Goal: Task Accomplishment & Management: Manage account settings

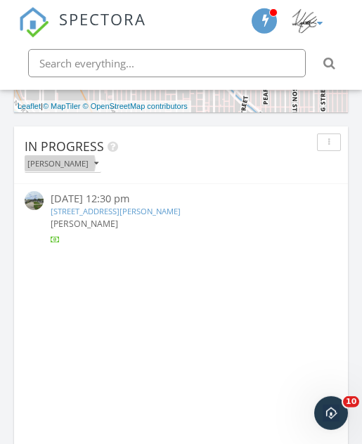
click at [25, 156] on button "[PERSON_NAME]" at bounding box center [63, 163] width 77 height 17
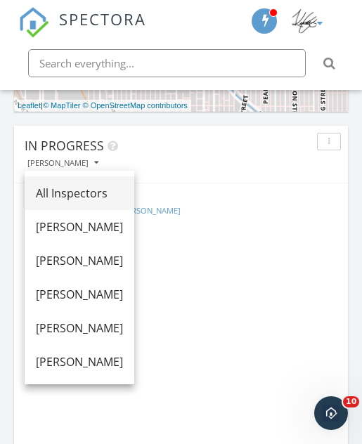
click at [41, 186] on div "All Inspectors" at bounding box center [79, 193] width 87 height 17
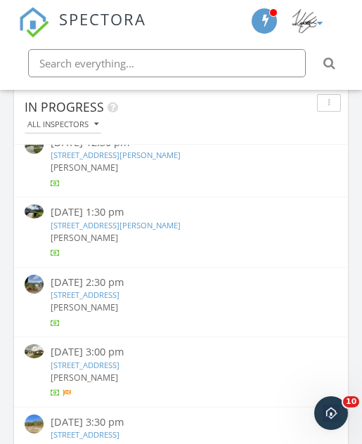
scroll to position [308, 0]
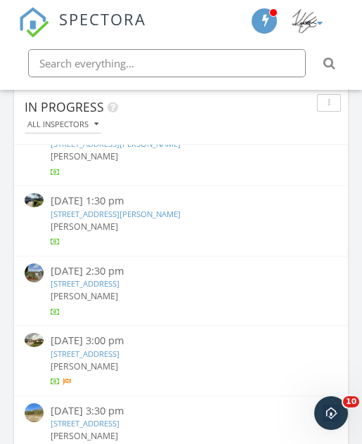
click at [68, 209] on link "2022 Mt Vernon St, Orlando, FL 32803" at bounding box center [116, 214] width 130 height 11
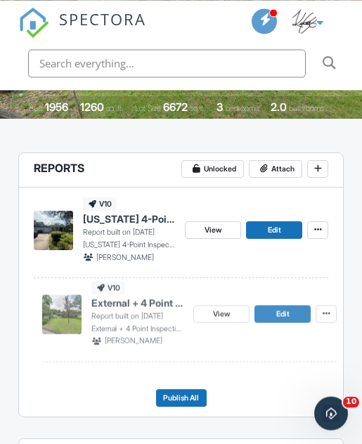
scroll to position [326, 0]
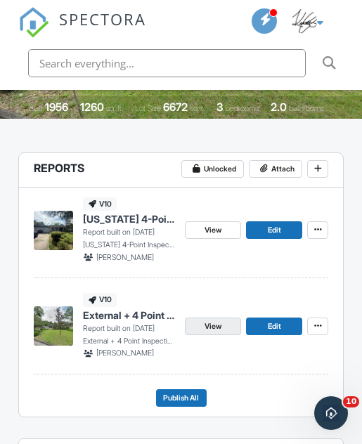
click at [211, 321] on span "View" at bounding box center [213, 327] width 17 height 13
click at [203, 324] on link "View" at bounding box center [213, 327] width 56 height 18
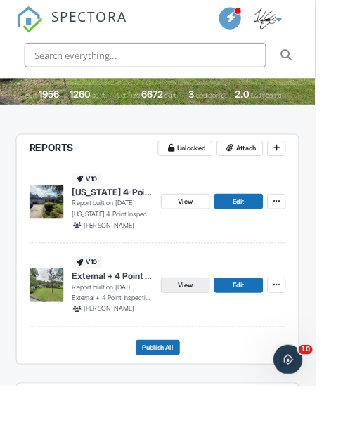
scroll to position [364, 0]
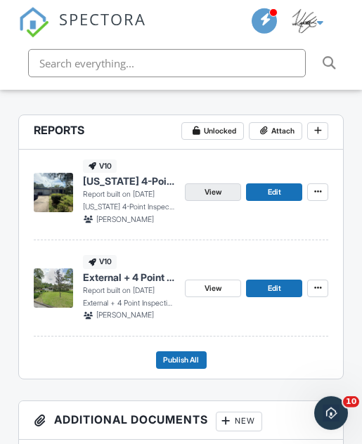
click at [206, 184] on link "View" at bounding box center [213, 193] width 56 height 18
click at [201, 280] on link "View" at bounding box center [213, 289] width 56 height 18
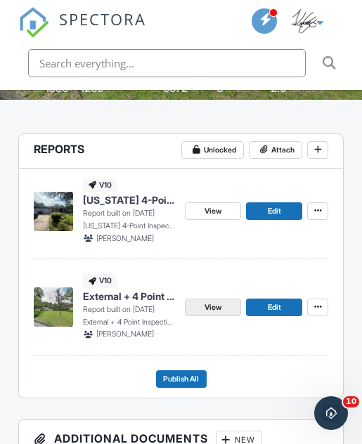
scroll to position [343, 0]
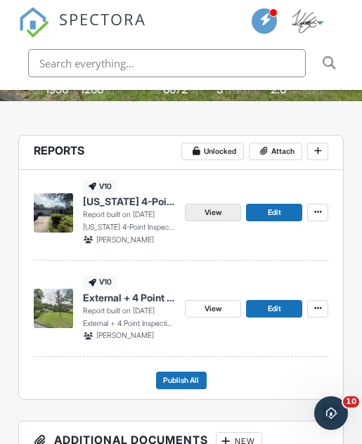
click at [205, 208] on span "View" at bounding box center [213, 213] width 17 height 13
click at [197, 207] on link "View" at bounding box center [213, 213] width 56 height 18
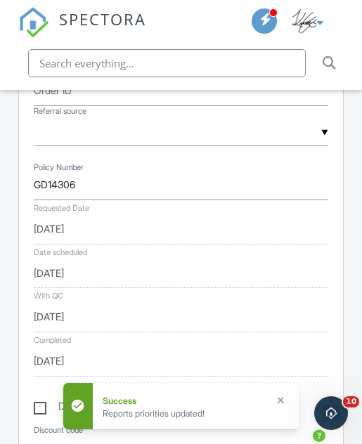
scroll to position [770, 0]
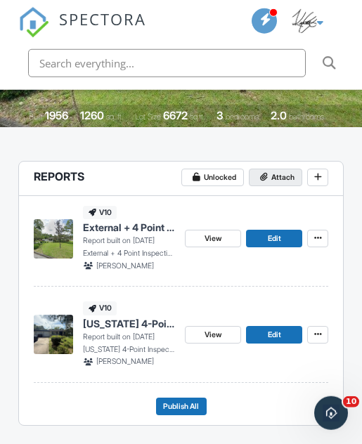
click at [285, 174] on span "Attach" at bounding box center [282, 178] width 23 height 13
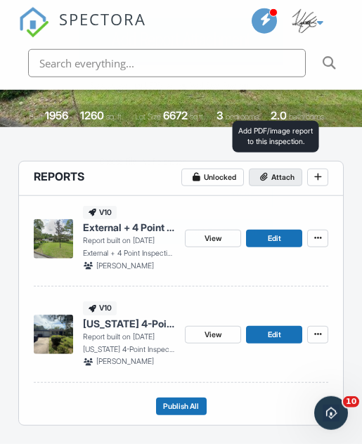
scroll to position [317, 0]
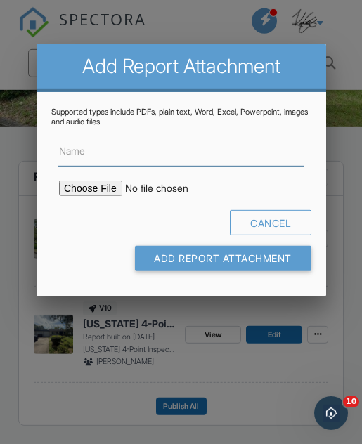
click at [170, 154] on input "Name" at bounding box center [180, 151] width 245 height 30
click at [179, 151] on input "Name" at bounding box center [180, 151] width 245 height 30
click at [180, 150] on input "Name" at bounding box center [180, 151] width 245 height 30
paste input "HOME_GD14306_10220_INSP_________CrystalClear_18_94_____C_20250929"
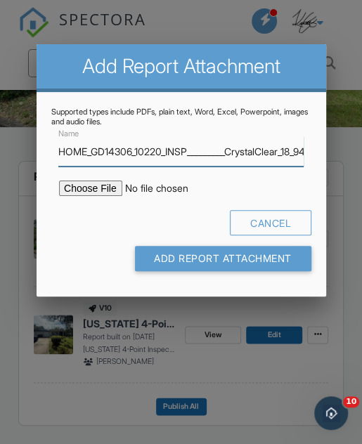
type input "HOME_GD14306_10220_INSP_________CrystalClear_18_94_____C_20250929"
click at [104, 181] on input "file" at bounding box center [165, 188] width 215 height 15
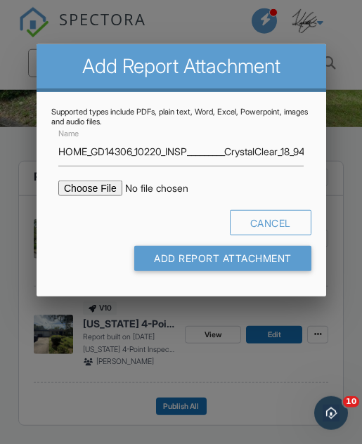
type input "C:\fakepath\HOME_GD14306_10220_INSP_________CrystalClear_18_94_____C_20250929.p…"
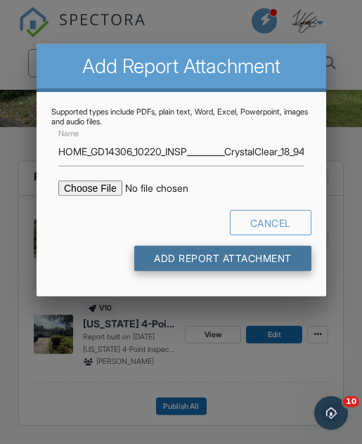
click at [258, 255] on input "Add Report Attachment" at bounding box center [222, 258] width 177 height 25
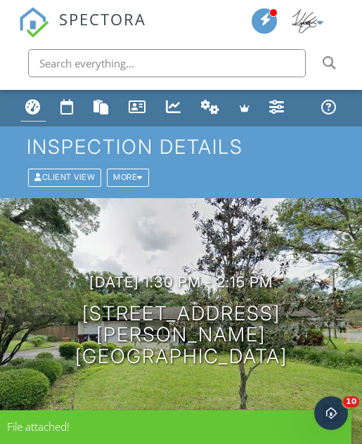
click at [34, 105] on div "Dashboard" at bounding box center [32, 106] width 15 height 15
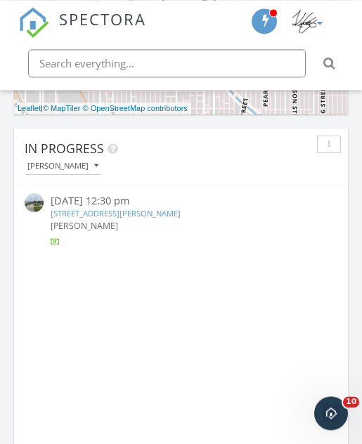
scroll to position [975, 0]
click at [86, 169] on button "[PERSON_NAME]" at bounding box center [63, 166] width 77 height 17
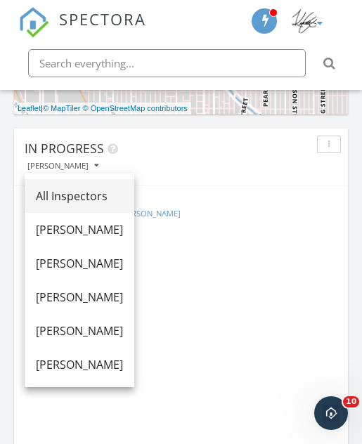
click at [115, 195] on div "All Inspectors" at bounding box center [79, 196] width 87 height 17
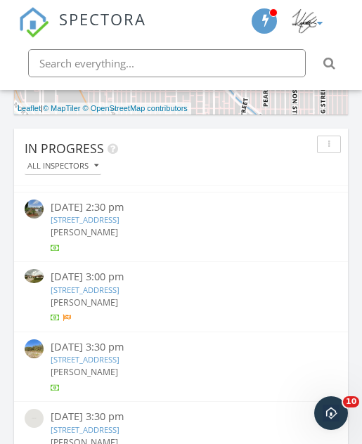
scroll to position [417, 0]
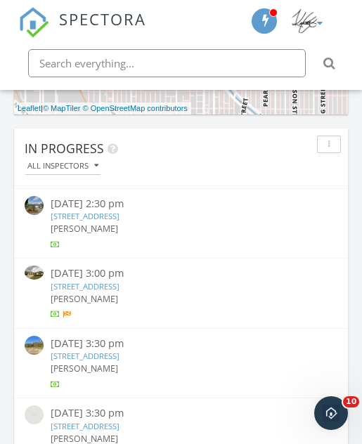
click at [120, 211] on link "1149 Monteagle Cir, Apopka, FL 32712" at bounding box center [85, 216] width 69 height 11
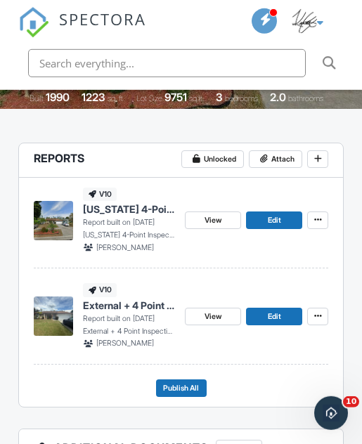
scroll to position [336, 0]
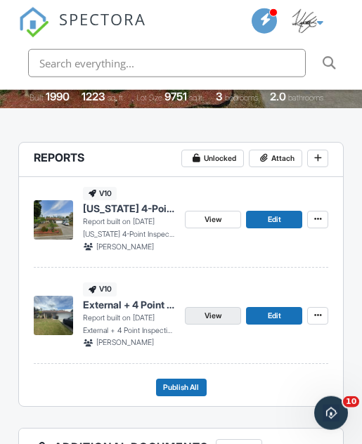
click at [219, 314] on span "View" at bounding box center [213, 316] width 17 height 13
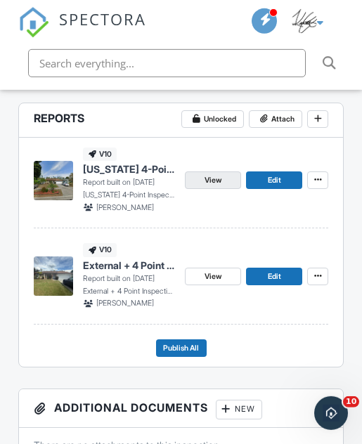
click at [229, 179] on link "View" at bounding box center [213, 181] width 56 height 18
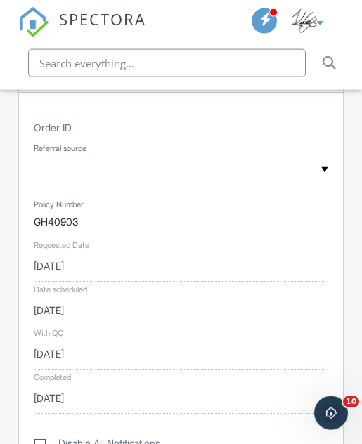
scroll to position [804, 0]
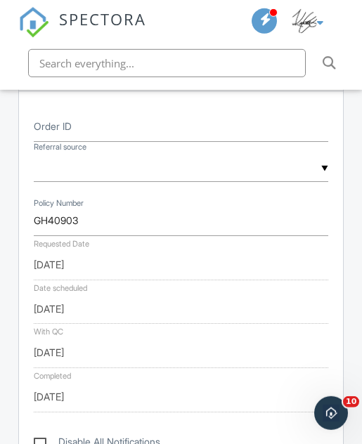
click at [233, 153] on input "text" at bounding box center [181, 167] width 295 height 30
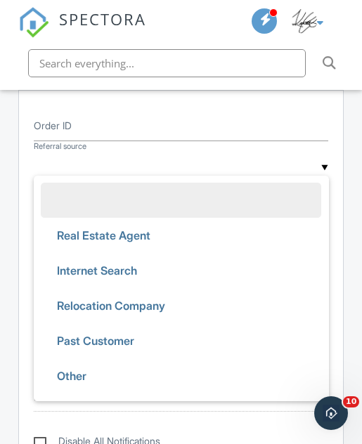
click at [347, 122] on div "Reports Unlocked Attach New Florida 4-Point Inspection Form (2025) Florida 4-Po…" at bounding box center [181, 391] width 341 height 1437
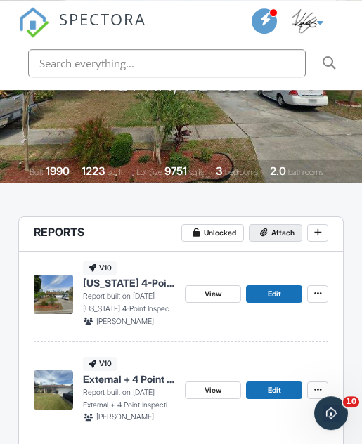
click at [292, 233] on span "Attach" at bounding box center [282, 233] width 23 height 13
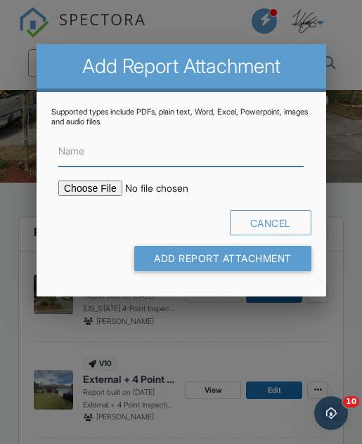
click at [206, 158] on input "Name" at bounding box center [180, 151] width 245 height 30
click at [201, 160] on input "Name" at bounding box center [180, 151] width 245 height 30
click at [197, 158] on input "Name" at bounding box center [180, 151] width 245 height 30
paste input "HOME_GH40903_10220_INSP_________CrystalClear_18_94_____C_20250929"
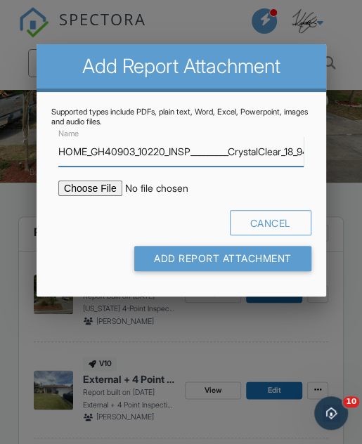
type input "HOME_GH40903_10220_INSP_________CrystalClear_18_94_____C_20250929"
click at [102, 186] on input "file" at bounding box center [165, 188] width 215 height 15
type input "C:\fakepath\HOME_GH40903_10220_INSP_________CrystalClear_18_94_____C_20250929.p…"
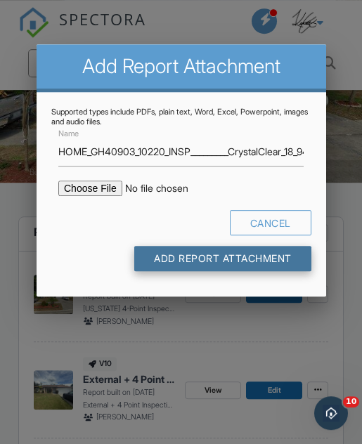
click at [276, 258] on input "Add Report Attachment" at bounding box center [222, 258] width 177 height 25
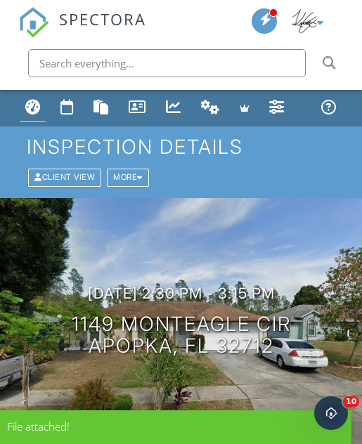
click at [30, 102] on div "Dashboard" at bounding box center [32, 106] width 15 height 15
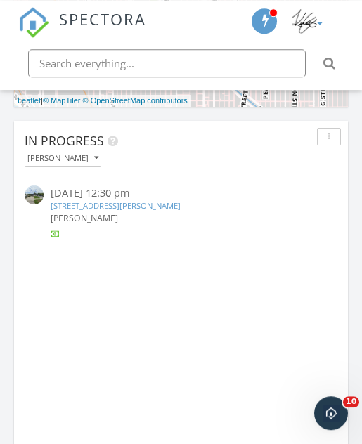
scroll to position [983, 0]
click at [85, 163] on button "[PERSON_NAME]" at bounding box center [63, 158] width 77 height 17
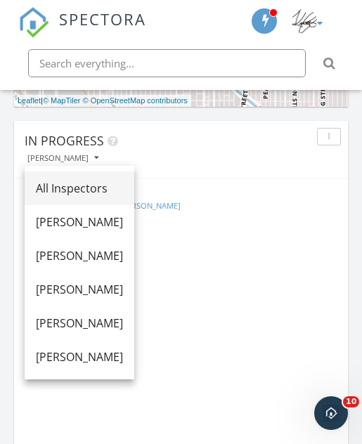
click at [123, 188] on div "All Inspectors" at bounding box center [79, 188] width 87 height 17
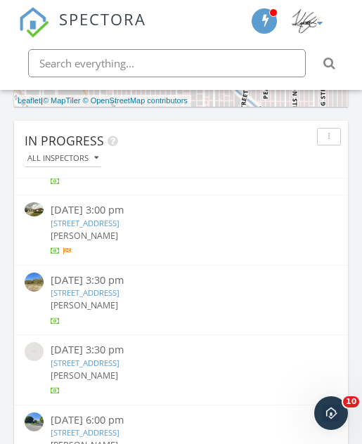
scroll to position [477, 0]
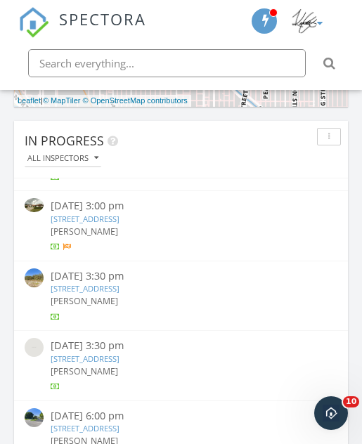
click at [120, 214] on link "[STREET_ADDRESS]" at bounding box center [85, 219] width 69 height 11
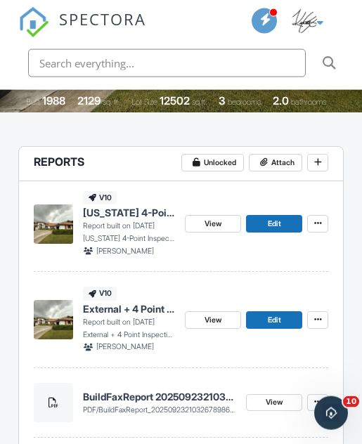
scroll to position [333, 0]
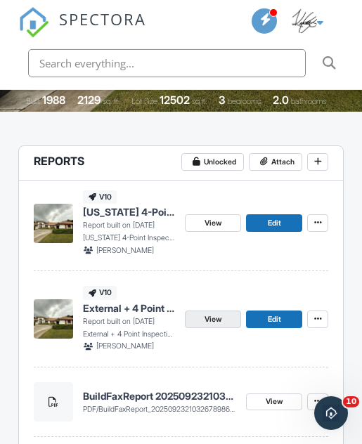
click at [222, 319] on link "View" at bounding box center [213, 320] width 56 height 18
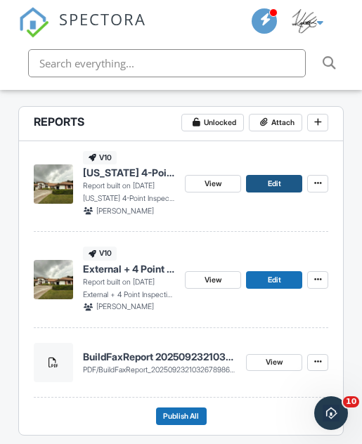
click at [289, 180] on link "Edit" at bounding box center [274, 184] width 56 height 18
click at [285, 187] on link "Edit" at bounding box center [274, 184] width 56 height 18
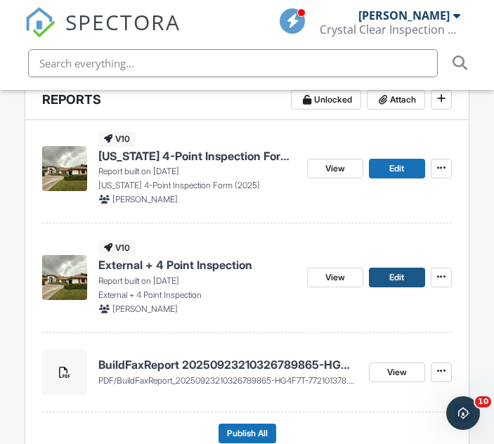
click at [409, 272] on link "Edit" at bounding box center [397, 278] width 56 height 20
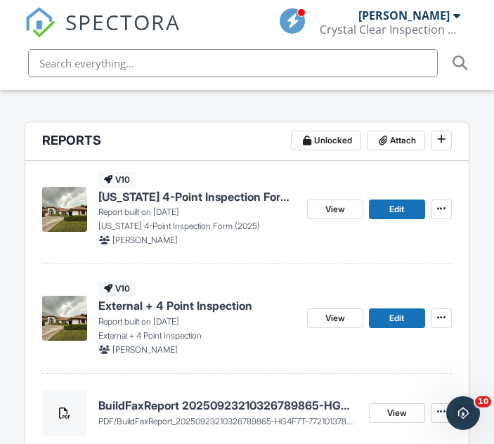
scroll to position [389, 0]
click at [346, 320] on link "View" at bounding box center [335, 319] width 56 height 20
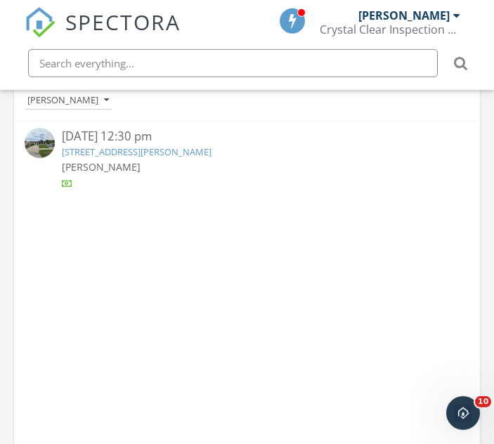
click at [88, 101] on div "[PERSON_NAME]" at bounding box center [68, 101] width 82 height 10
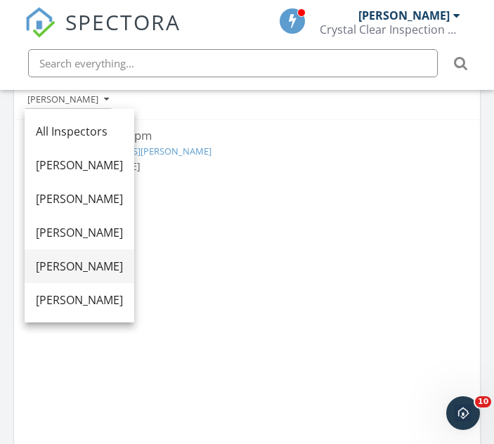
click at [106, 266] on div "[PERSON_NAME]" at bounding box center [79, 266] width 87 height 17
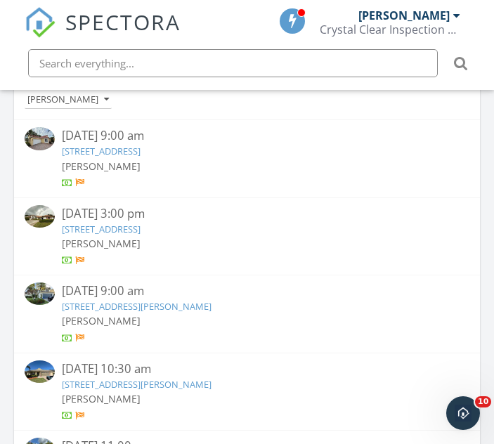
scroll to position [0, 0]
click at [103, 104] on div "[PERSON_NAME]" at bounding box center [68, 100] width 82 height 10
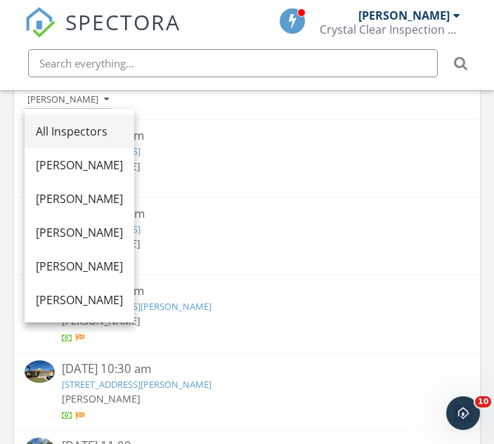
click at [120, 128] on div "All Inspectors" at bounding box center [79, 131] width 87 height 17
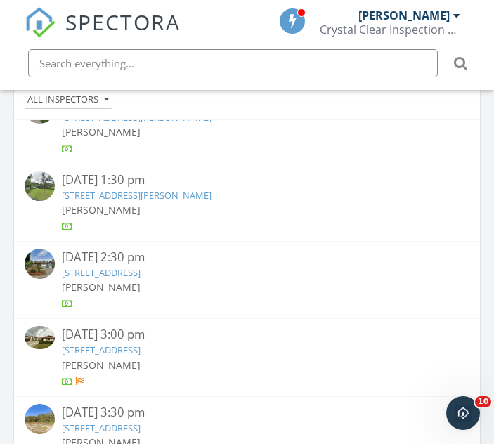
scroll to position [373, 0]
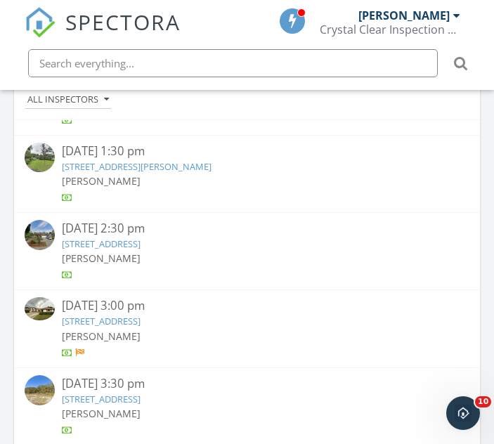
click at [141, 315] on link "2401 Seaford Dr, Wellington, FL 33414" at bounding box center [101, 321] width 79 height 13
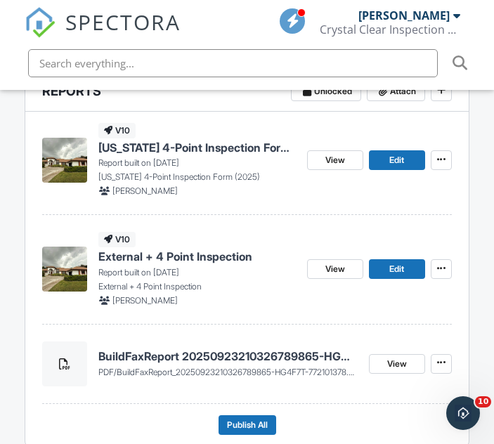
scroll to position [438, 0]
click at [344, 155] on span "View" at bounding box center [336, 160] width 20 height 14
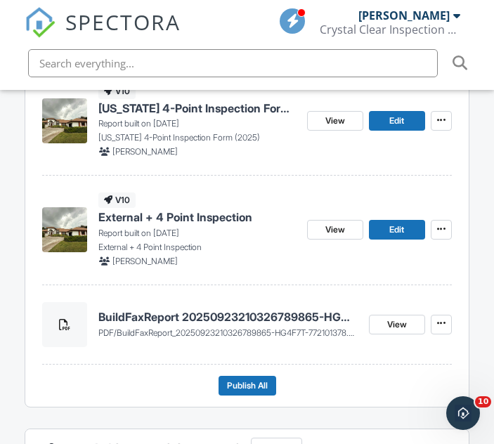
click at [262, 321] on h4 "BuildFaxReport 20250923210326789865-HG4F7T-772101378" at bounding box center [227, 316] width 259 height 15
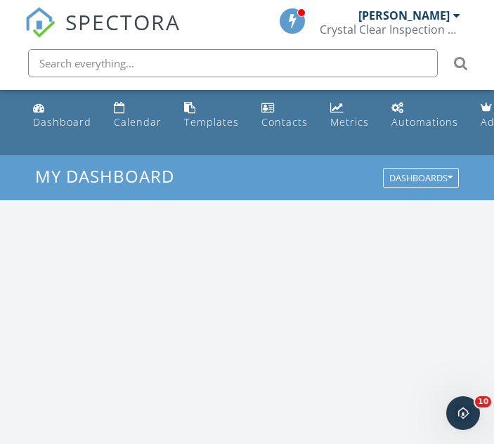
scroll to position [7, 7]
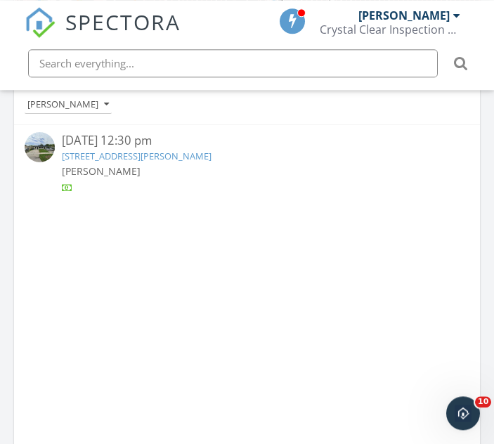
click at [91, 109] on div "[PERSON_NAME]" at bounding box center [68, 105] width 82 height 10
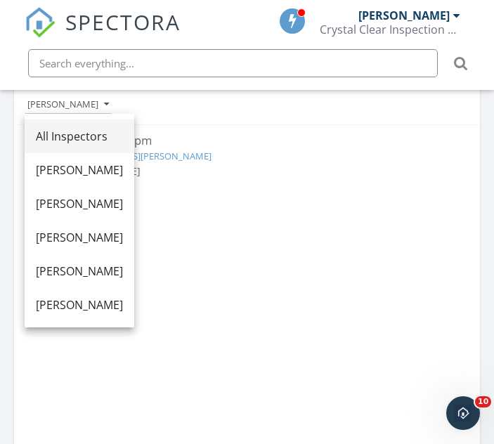
click at [123, 144] on div "All Inspectors" at bounding box center [79, 136] width 87 height 17
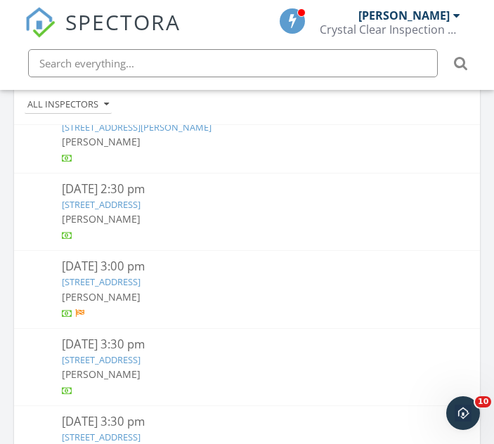
scroll to position [416, 0]
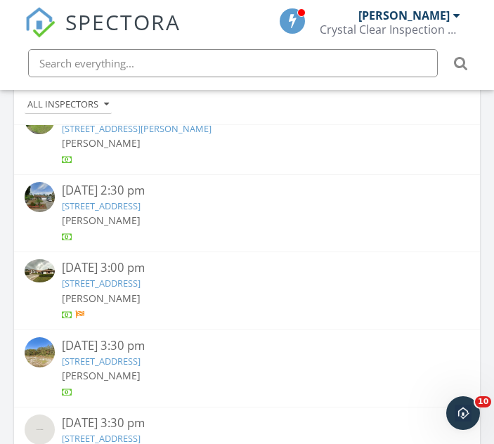
click at [141, 277] on link "2401 Seaford Dr, Wellington, FL 33414" at bounding box center [101, 283] width 79 height 13
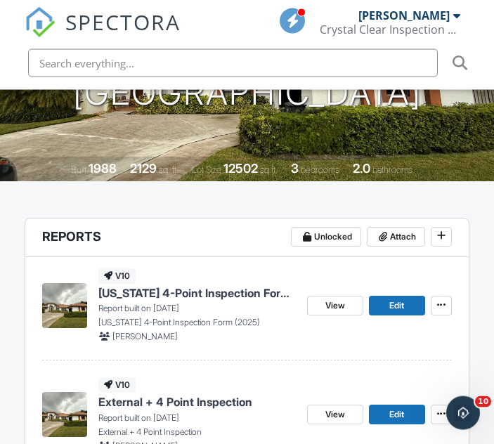
scroll to position [297, 0]
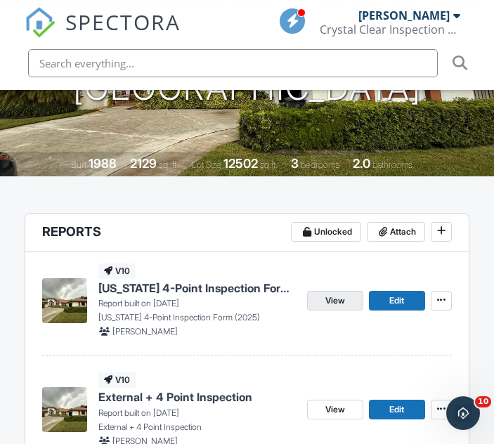
click at [347, 304] on link "View" at bounding box center [335, 301] width 56 height 20
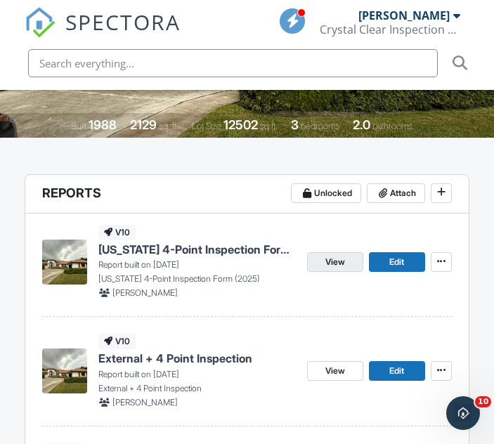
scroll to position [336, 0]
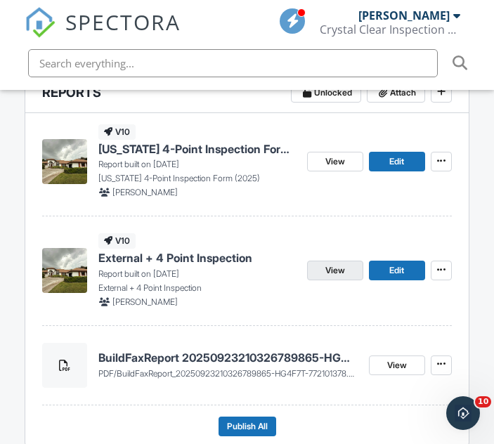
click at [346, 275] on link "View" at bounding box center [335, 271] width 56 height 20
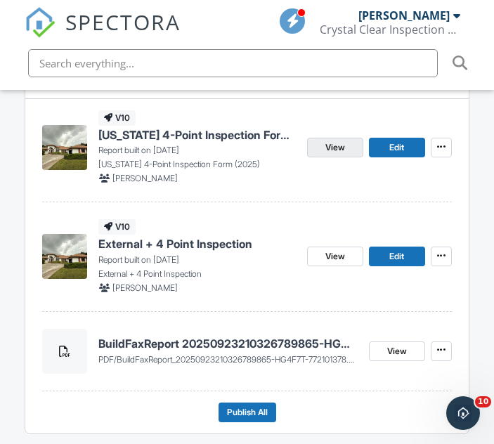
click at [351, 145] on link "View" at bounding box center [335, 148] width 56 height 20
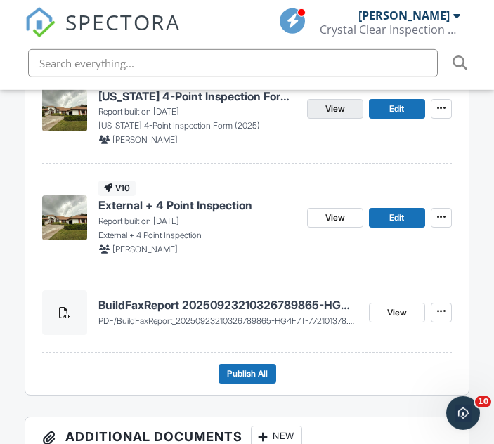
scroll to position [489, 0]
click at [349, 109] on link "View" at bounding box center [335, 109] width 56 height 20
click at [415, 110] on link "Edit" at bounding box center [397, 109] width 56 height 20
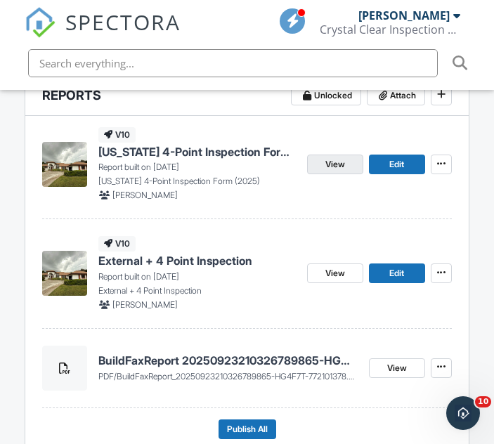
click at [347, 158] on link "View" at bounding box center [335, 165] width 56 height 20
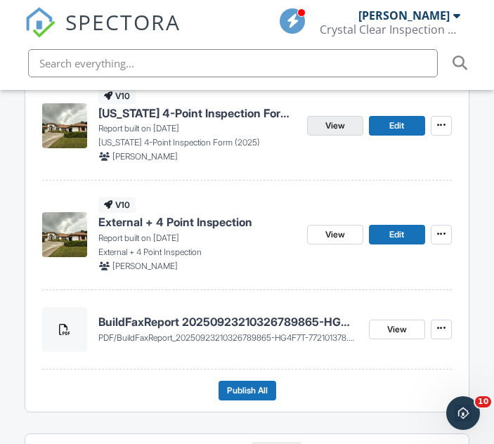
scroll to position [473, 0]
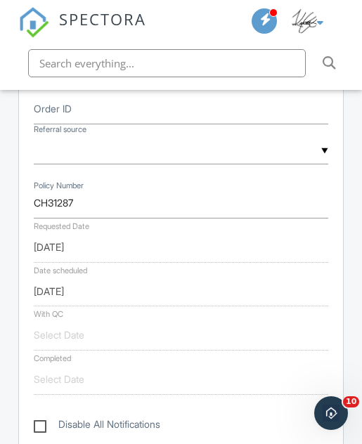
scroll to position [862, 0]
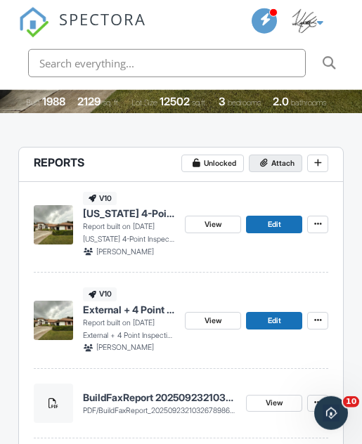
click at [277, 167] on span "Attach" at bounding box center [282, 164] width 23 height 13
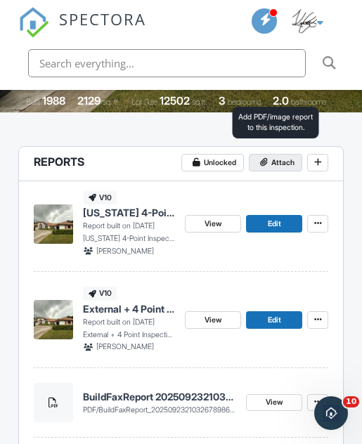
click at [285, 160] on span "Attach" at bounding box center [282, 163] width 23 height 13
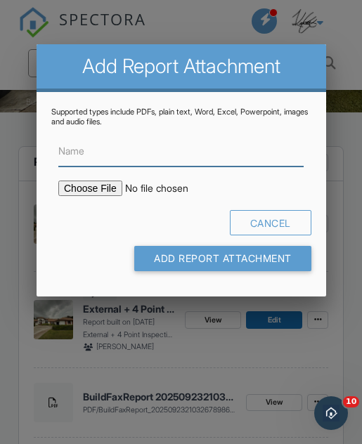
click at [201, 165] on input "Name" at bounding box center [180, 151] width 245 height 30
click at [206, 153] on input "Name" at bounding box center [180, 151] width 245 height 30
paste input "HOME_CH31287_10220_INSP_________CrystalClear_18_94_____C_20250929"
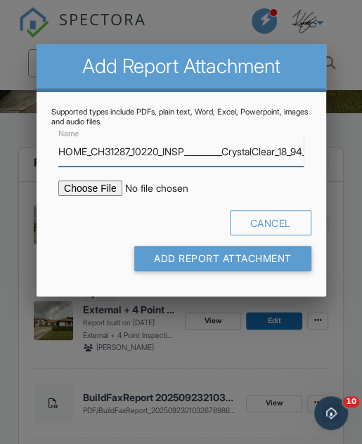
type input "HOME_CH31287_10220_INSP_________CrystalClear_18_94_____C_20250929"
click at [95, 196] on input "file" at bounding box center [165, 188] width 215 height 15
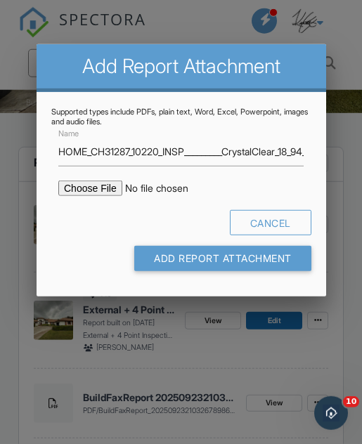
click at [96, 188] on input "file" at bounding box center [165, 188] width 215 height 15
type input "C:\fakepath\HOME_CH31287_10220_INSP_________CrystalClear_18_94_____C_20250929.p…"
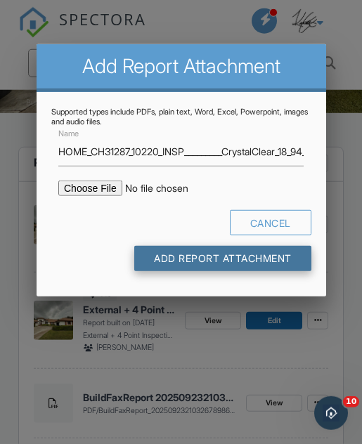
click at [267, 263] on input "Add Report Attachment" at bounding box center [222, 258] width 177 height 25
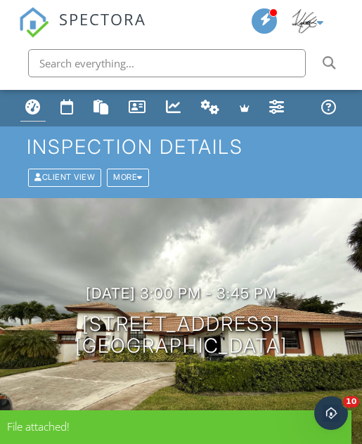
click at [32, 98] on link "Dashboard" at bounding box center [32, 108] width 25 height 27
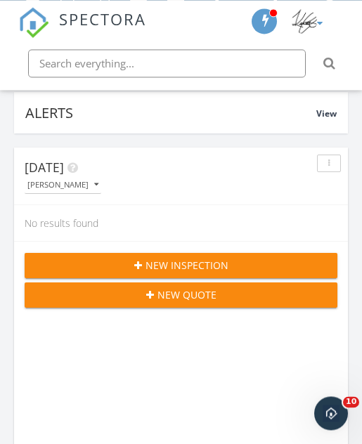
scroll to position [113, 0]
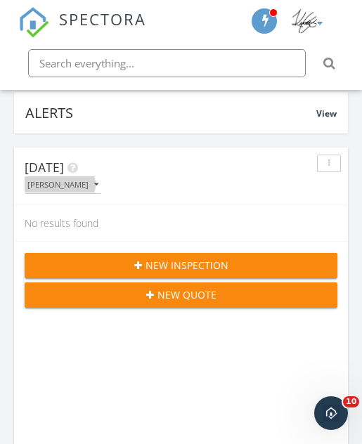
click at [82, 177] on button "[PERSON_NAME]" at bounding box center [63, 184] width 77 height 17
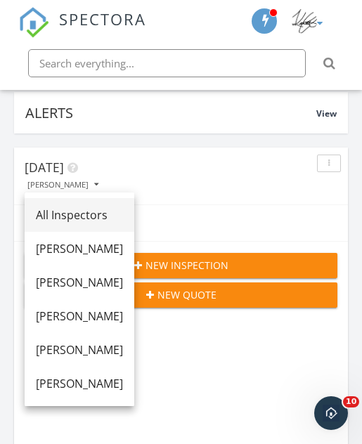
click at [108, 207] on div "All Inspectors" at bounding box center [79, 215] width 87 height 17
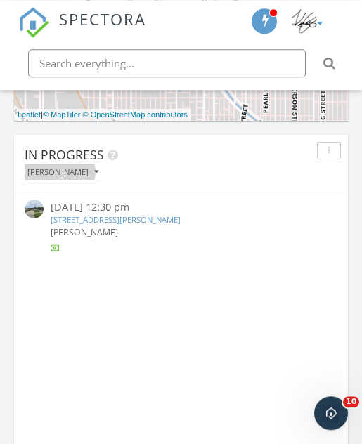
click at [78, 172] on div "[PERSON_NAME]" at bounding box center [62, 172] width 71 height 8
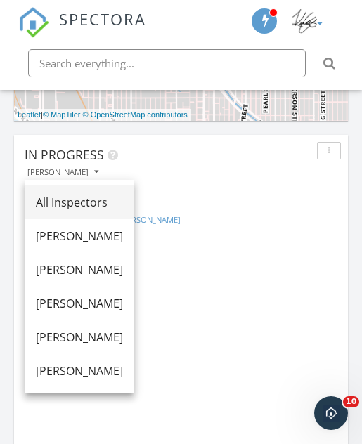
click at [118, 200] on div "All Inspectors" at bounding box center [79, 202] width 87 height 17
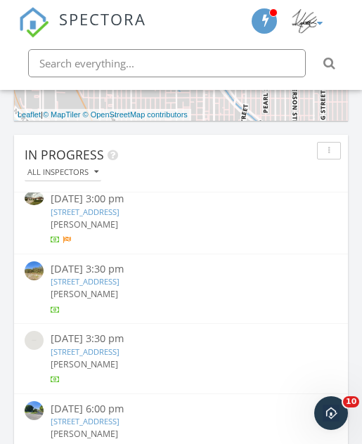
scroll to position [502, 0]
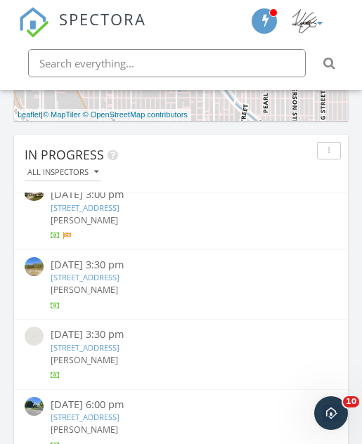
click at [120, 272] on link "[STREET_ADDRESS]" at bounding box center [85, 277] width 69 height 11
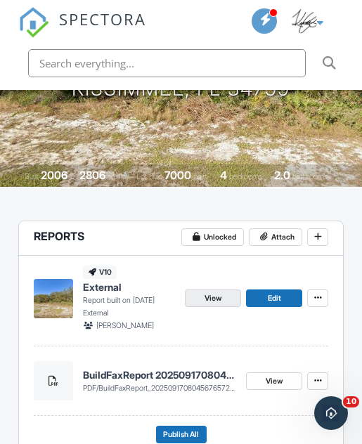
click at [233, 293] on link "View" at bounding box center [213, 299] width 56 height 18
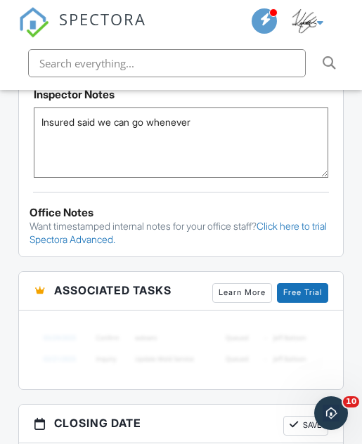
scroll to position [1197, 0]
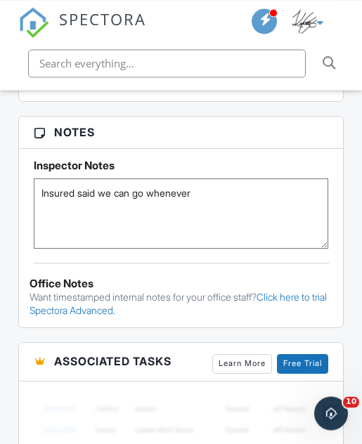
click at [236, 190] on textarea "Insured said we can go whenever" at bounding box center [181, 214] width 295 height 70
click at [238, 186] on textarea "Insured said we can go whenever" at bounding box center [181, 214] width 295 height 70
click at [238, 184] on textarea "Insured said we can go whenever" at bounding box center [181, 214] width 295 height 70
click at [237, 186] on textarea "Insured said we can go whenever" at bounding box center [181, 214] width 295 height 70
click at [232, 181] on textarea "Insured said we can go whenever" at bounding box center [181, 214] width 295 height 70
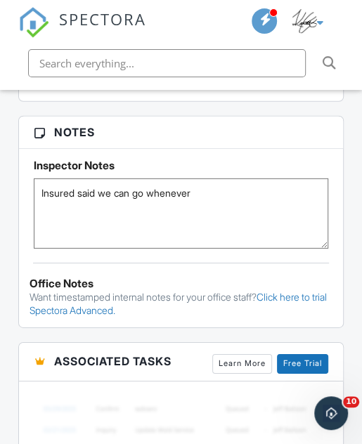
click at [234, 181] on textarea "Insured said we can go whenever" at bounding box center [181, 214] width 295 height 70
click at [234, 184] on textarea "Insured said we can go whenever" at bounding box center [181, 214] width 295 height 70
click at [231, 185] on textarea "Insured said we can go whenever" at bounding box center [181, 214] width 295 height 70
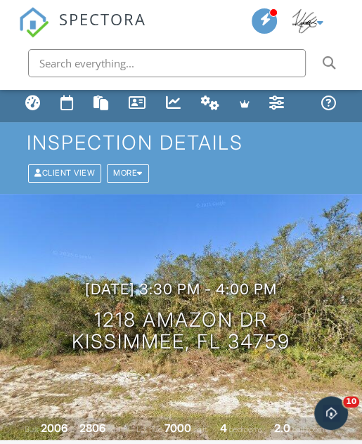
scroll to position [0, 0]
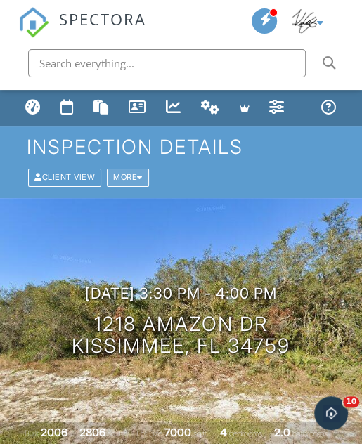
click at [149, 172] on div "More" at bounding box center [128, 178] width 42 height 18
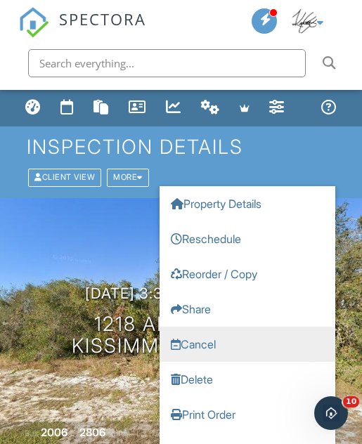
click at [238, 344] on link "Cancel" at bounding box center [248, 344] width 176 height 35
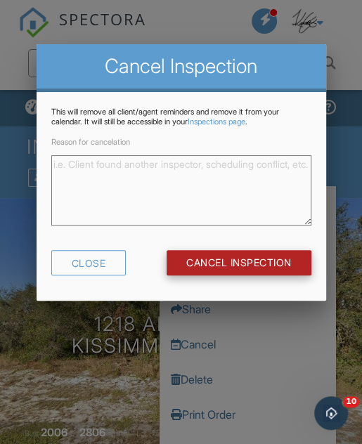
click at [272, 264] on input "Cancel Inspection" at bounding box center [239, 262] width 145 height 25
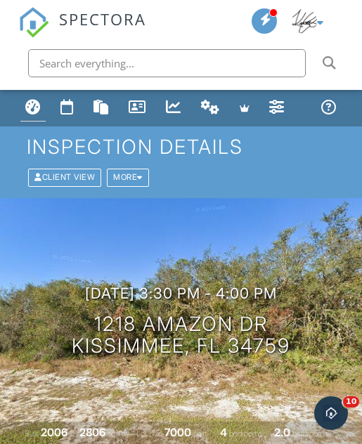
click at [37, 98] on link "Dashboard" at bounding box center [32, 108] width 25 height 27
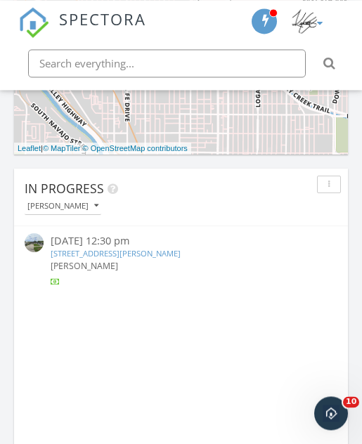
click at [94, 207] on icon "button" at bounding box center [96, 206] width 4 height 8
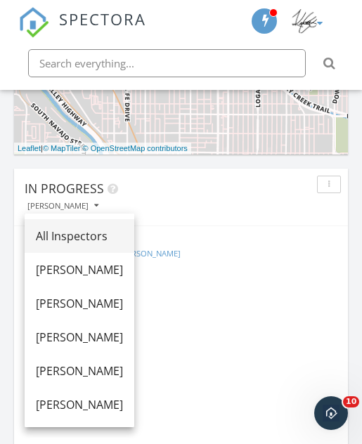
click at [117, 237] on div "All Inspectors" at bounding box center [79, 236] width 87 height 17
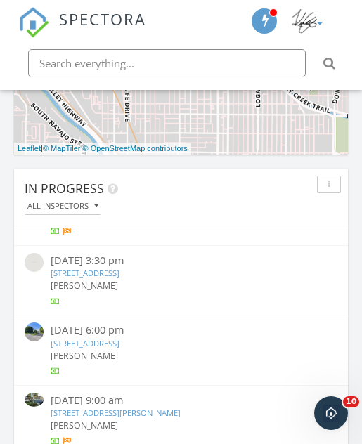
scroll to position [544, 0]
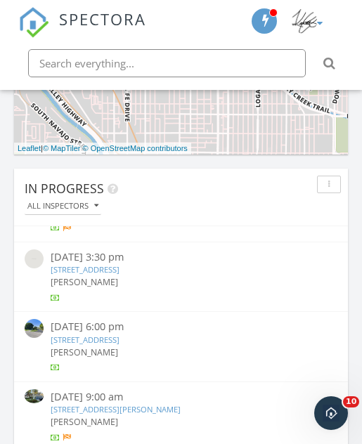
click at [120, 264] on link "2706 Monticello Way, Kissimmee, FL 34741" at bounding box center [85, 269] width 69 height 11
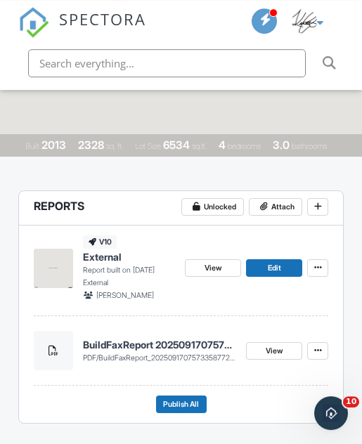
scroll to position [287, 0]
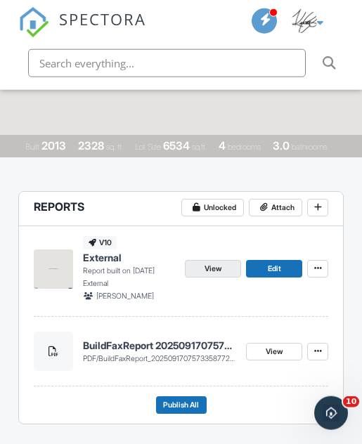
click at [221, 268] on span "View" at bounding box center [213, 269] width 17 height 13
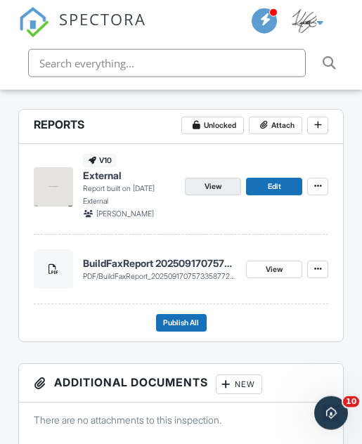
scroll to position [367, 0]
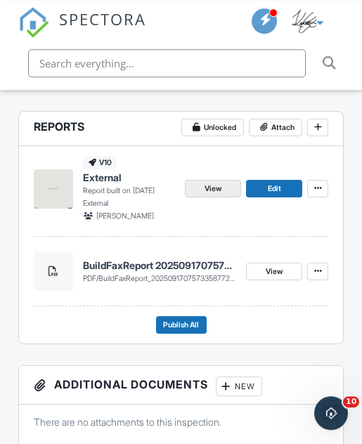
click at [213, 184] on span "View" at bounding box center [213, 189] width 17 height 13
click at [221, 188] on span "View" at bounding box center [213, 189] width 17 height 13
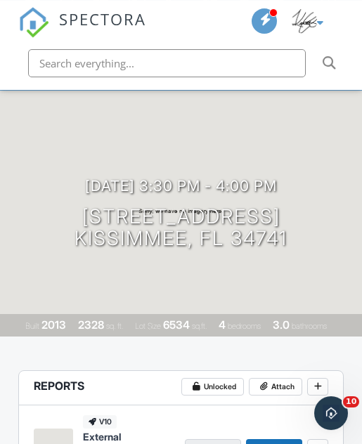
scroll to position [0, 0]
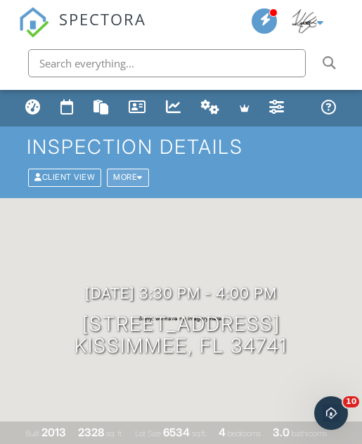
click at [141, 180] on div "More" at bounding box center [128, 178] width 42 height 18
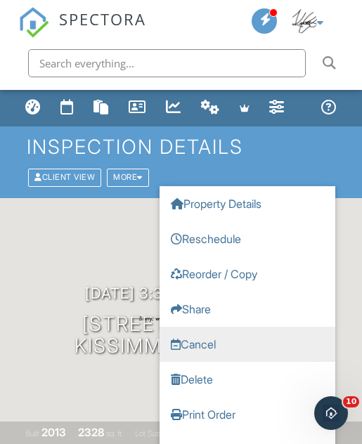
click at [233, 338] on link "Cancel" at bounding box center [248, 344] width 176 height 35
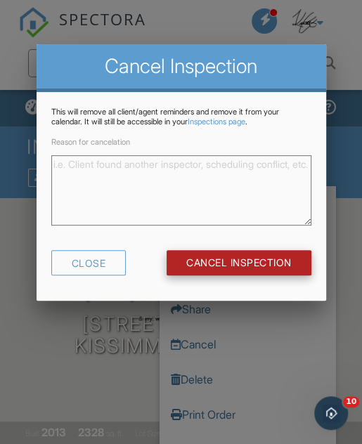
click at [260, 264] on input "Cancel Inspection" at bounding box center [239, 262] width 145 height 25
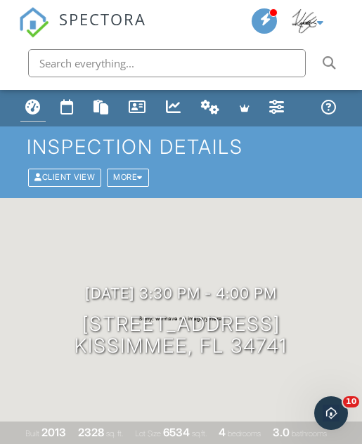
click at [28, 101] on div "Dashboard" at bounding box center [32, 106] width 15 height 15
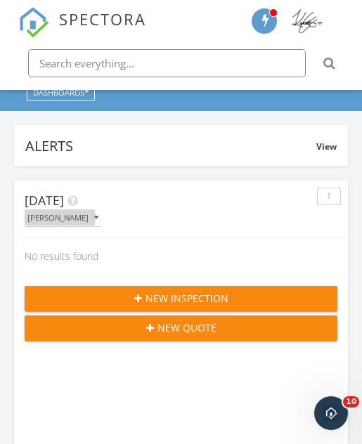
click at [82, 214] on div "[PERSON_NAME]" at bounding box center [62, 218] width 71 height 8
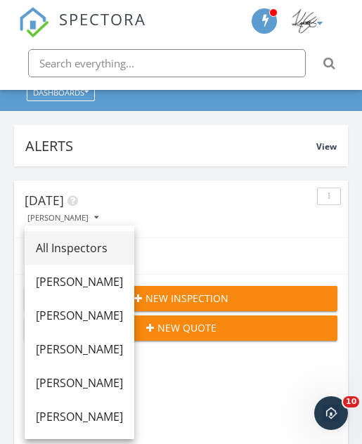
click at [116, 244] on div "All Inspectors" at bounding box center [79, 248] width 87 height 17
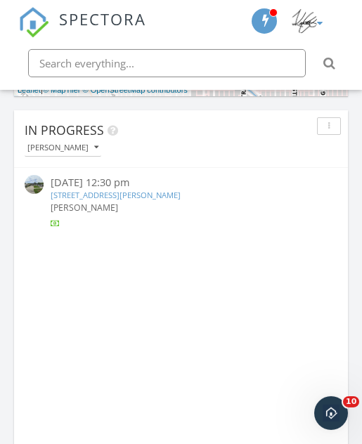
scroll to position [991, 0]
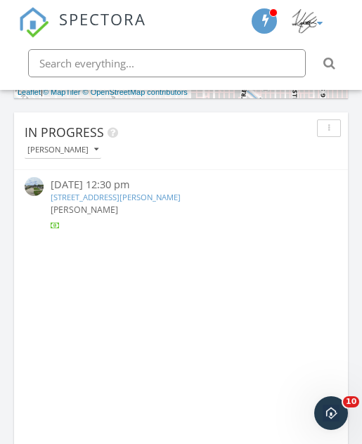
click at [52, 151] on div "[PERSON_NAME]" at bounding box center [62, 150] width 71 height 8
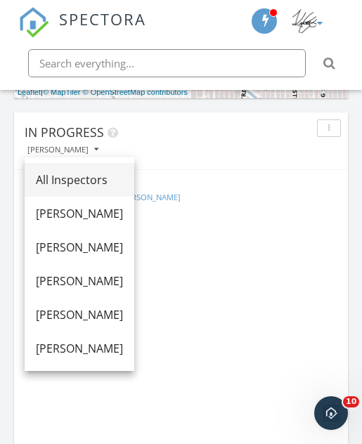
click at [56, 174] on div "All Inspectors" at bounding box center [79, 180] width 87 height 17
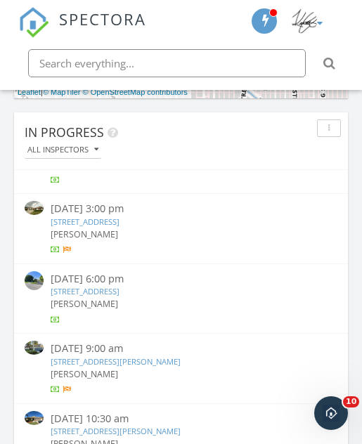
scroll to position [468, 0]
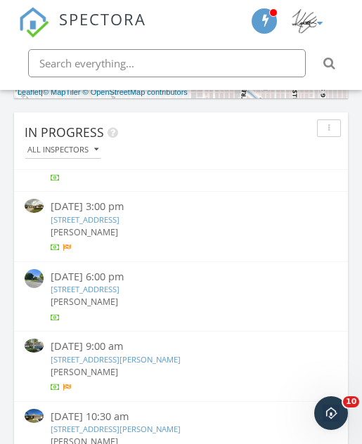
click at [120, 284] on link "[STREET_ADDRESS]" at bounding box center [85, 289] width 69 height 11
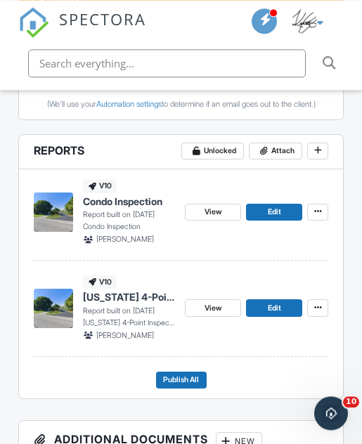
scroll to position [515, 0]
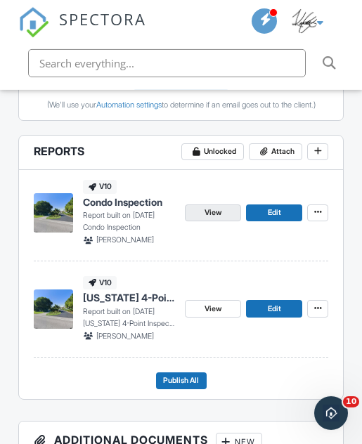
click at [231, 213] on link "View" at bounding box center [213, 214] width 56 height 18
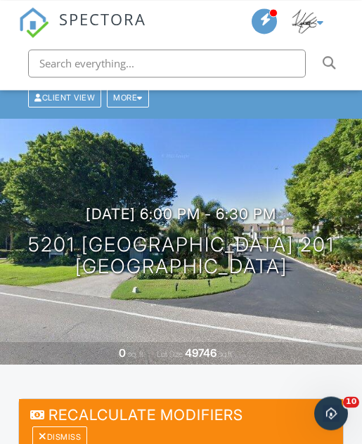
scroll to position [0, 0]
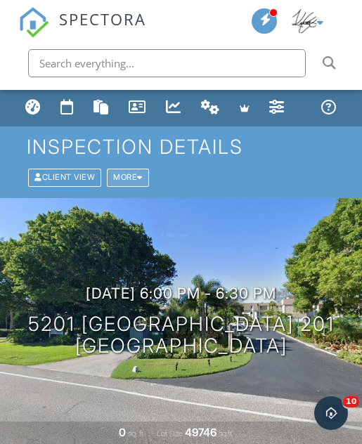
click at [141, 178] on div "More" at bounding box center [128, 178] width 42 height 18
click at [149, 175] on div "More" at bounding box center [128, 178] width 42 height 18
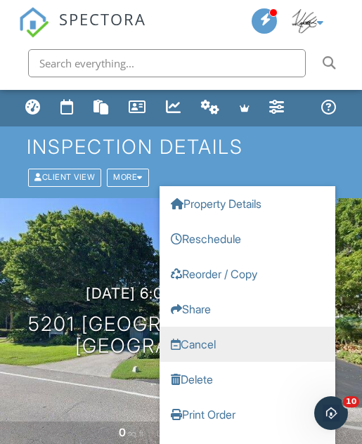
click at [240, 341] on link "Cancel" at bounding box center [248, 344] width 176 height 35
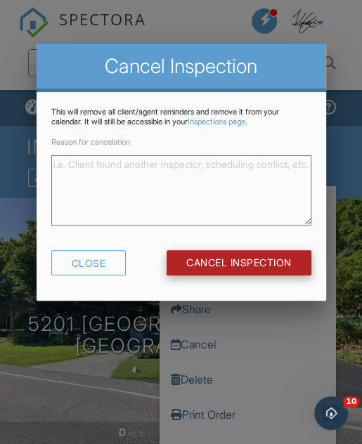
click at [278, 259] on input "Cancel Inspection" at bounding box center [239, 262] width 145 height 25
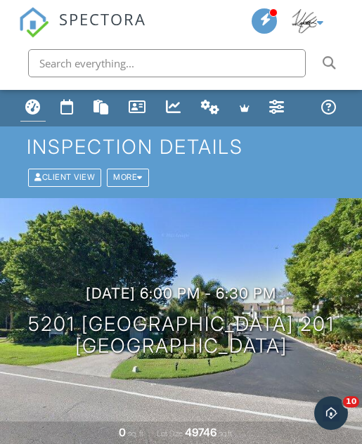
click at [34, 111] on div "Dashboard" at bounding box center [32, 106] width 15 height 15
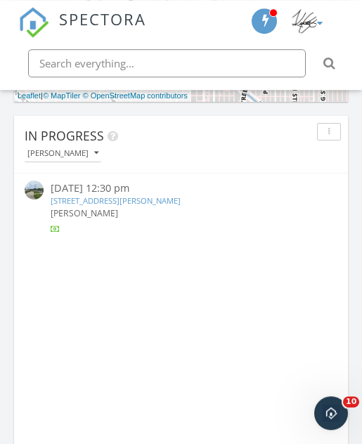
scroll to position [988, 0]
click at [84, 157] on button "[PERSON_NAME]" at bounding box center [63, 153] width 77 height 17
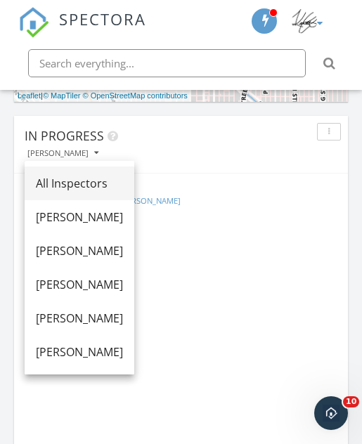
click at [107, 174] on link "All Inspectors" at bounding box center [80, 184] width 110 height 34
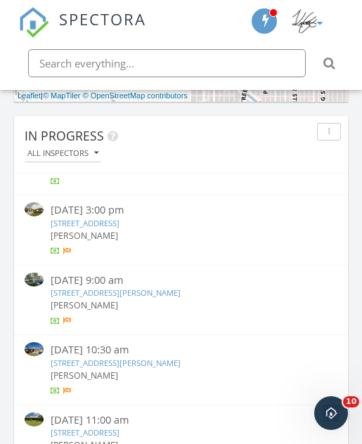
scroll to position [446, 0]
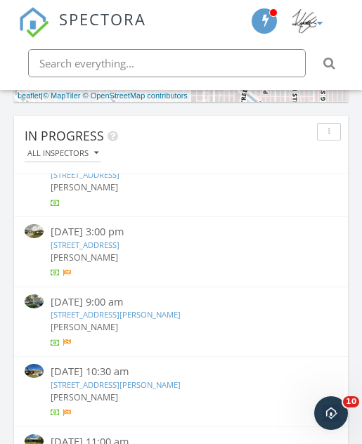
click at [181, 309] on link "[STREET_ADDRESS][PERSON_NAME]" at bounding box center [116, 314] width 130 height 11
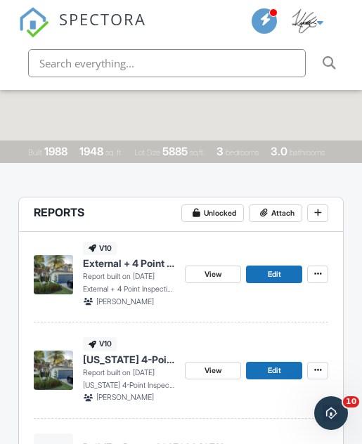
scroll to position [270, 0]
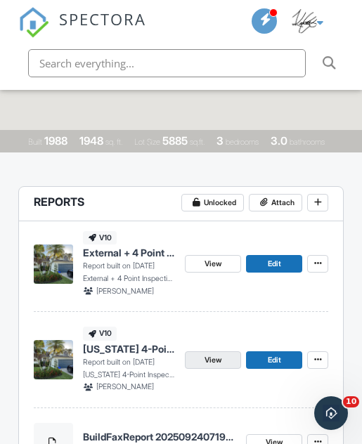
click at [228, 354] on link "View" at bounding box center [213, 361] width 56 height 18
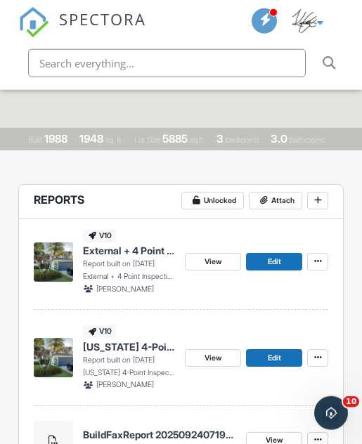
scroll to position [291, 0]
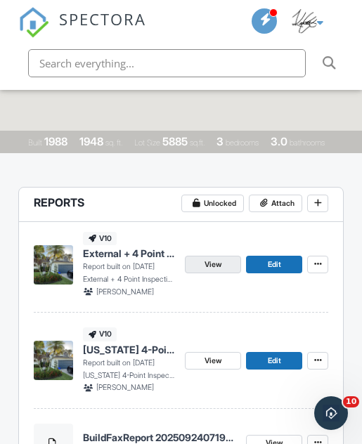
click at [229, 265] on link "View" at bounding box center [213, 265] width 56 height 18
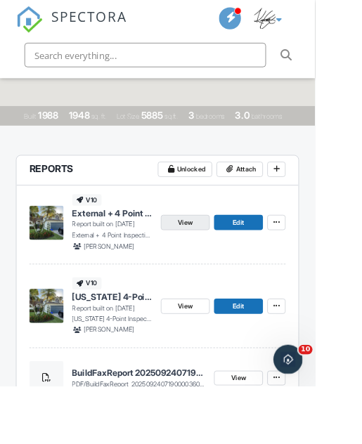
scroll to position [330, 0]
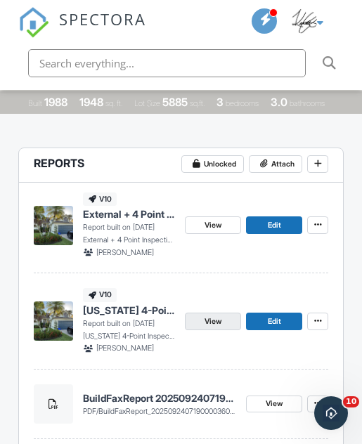
click at [223, 317] on link "View" at bounding box center [213, 322] width 56 height 18
click at [278, 326] on link "Edit" at bounding box center [274, 322] width 56 height 18
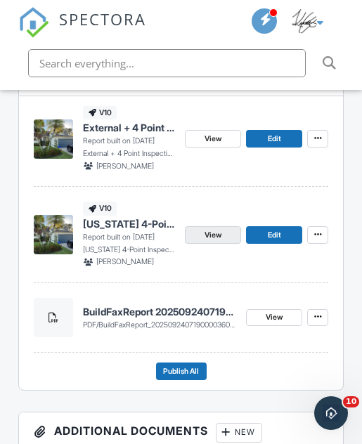
click at [214, 231] on span "View" at bounding box center [213, 235] width 17 height 13
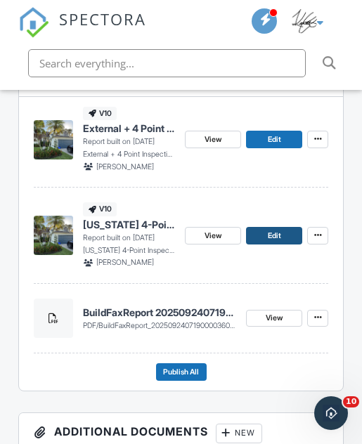
click at [282, 231] on link "Edit" at bounding box center [274, 236] width 56 height 18
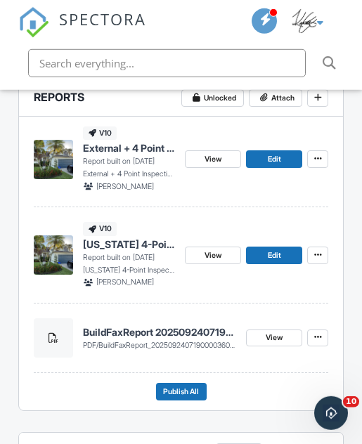
scroll to position [398, 0]
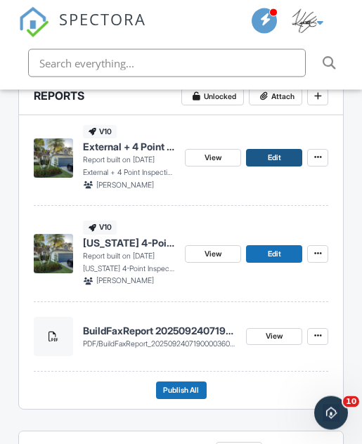
click at [284, 152] on link "Edit" at bounding box center [274, 158] width 56 height 18
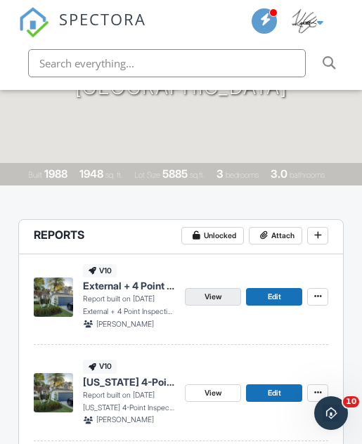
click at [223, 297] on link "View" at bounding box center [213, 297] width 56 height 18
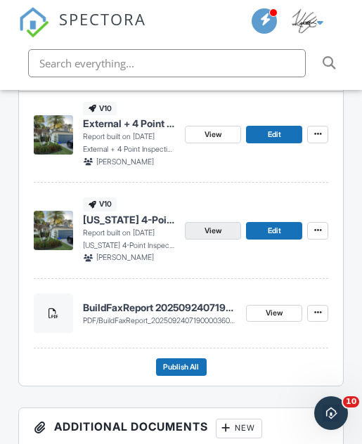
click at [223, 226] on link "View" at bounding box center [213, 231] width 56 height 18
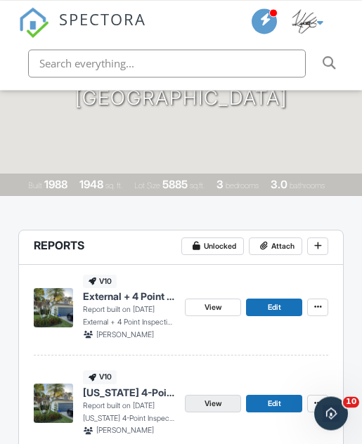
scroll to position [248, 0]
click at [286, 248] on span "Attach" at bounding box center [282, 246] width 23 height 13
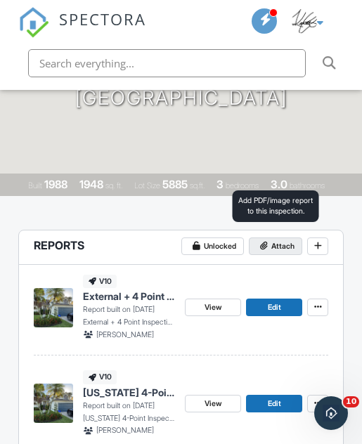
click at [282, 243] on span "Attach" at bounding box center [282, 246] width 23 height 13
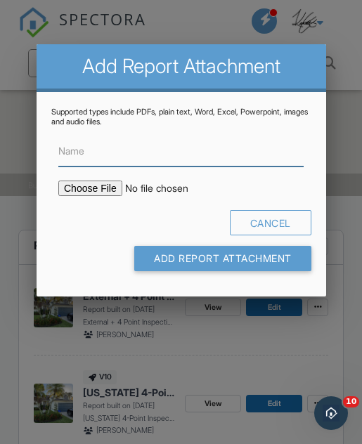
click at [225, 155] on input "Name" at bounding box center [180, 151] width 245 height 30
click at [229, 152] on input "Name" at bounding box center [180, 151] width 245 height 30
click at [231, 153] on input "Name" at bounding box center [180, 151] width 245 height 30
click at [231, 155] on input "Name" at bounding box center [180, 151] width 245 height 30
paste input "HOME_CH33433_10220_INSP_________CrystalClear_18_94_____C_20250929"
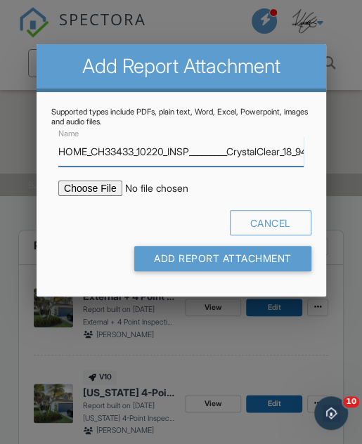
type input "HOME_CH33433_10220_INSP_________CrystalClear_18_94_____C_20250929"
click at [94, 182] on input "file" at bounding box center [165, 188] width 215 height 15
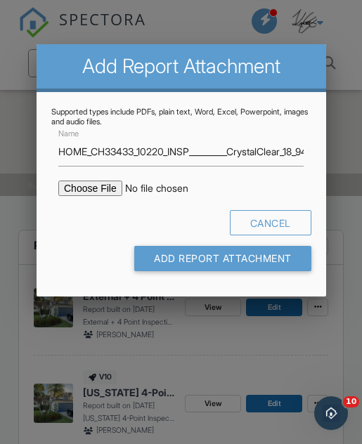
type input "C:\fakepath\HOME_CH33433_10220_INSP_________CrystalClear_18_94_____C_20250929.p…"
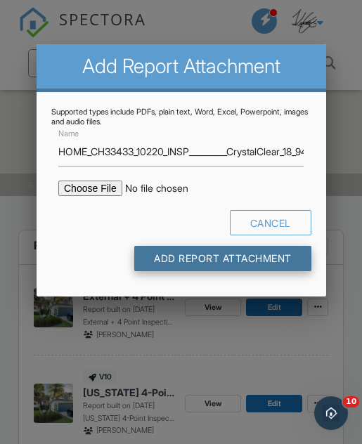
click at [271, 262] on input "Add Report Attachment" at bounding box center [222, 258] width 177 height 25
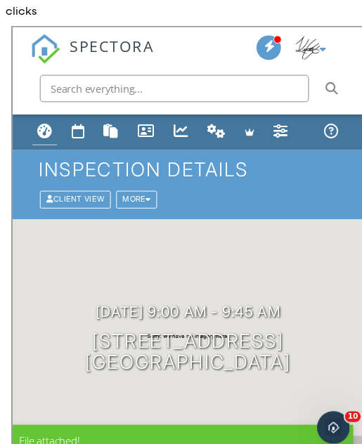
click at [32, 96] on link "Dashboard" at bounding box center [32, 108] width 25 height 27
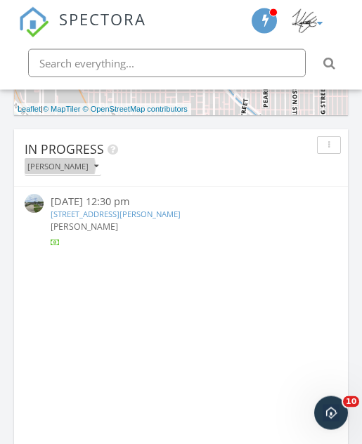
click at [72, 162] on div "[PERSON_NAME]" at bounding box center [62, 166] width 71 height 8
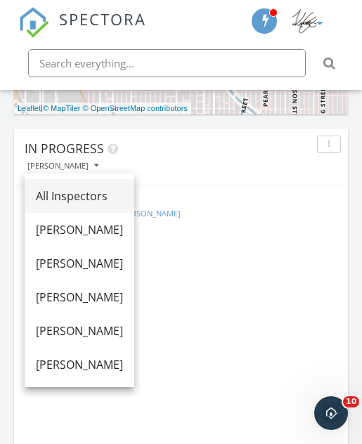
click at [117, 193] on div "All Inspectors" at bounding box center [79, 196] width 87 height 17
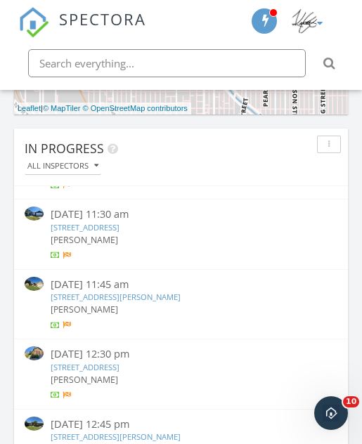
scroll to position [756, 0]
click at [181, 292] on link "[STREET_ADDRESS][PERSON_NAME]" at bounding box center [116, 297] width 130 height 11
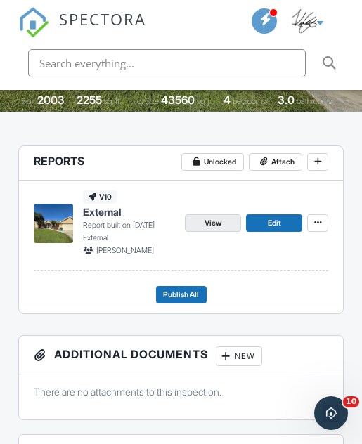
click at [223, 228] on link "View" at bounding box center [213, 223] width 56 height 18
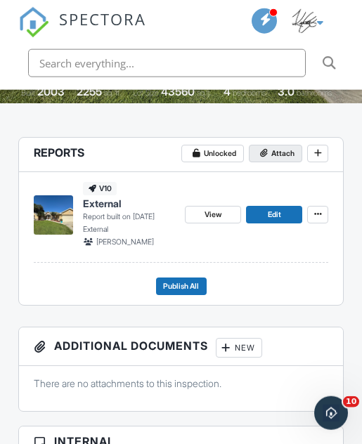
click at [290, 153] on span "Attach" at bounding box center [282, 154] width 23 height 13
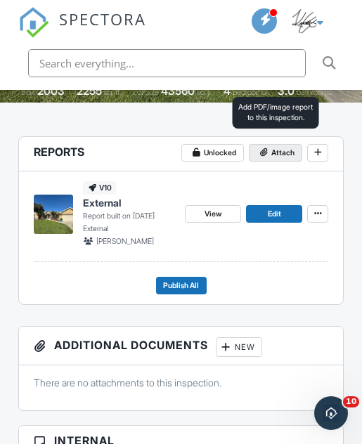
click at [276, 153] on span "Attach" at bounding box center [282, 153] width 23 height 13
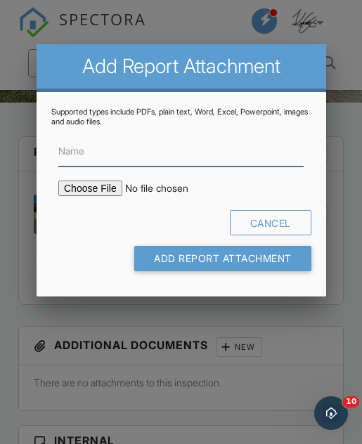
click at [185, 162] on input "Name" at bounding box center [180, 151] width 245 height 30
click at [187, 157] on input "Name" at bounding box center [180, 151] width 245 height 30
click at [191, 158] on input "Name" at bounding box center [180, 151] width 245 height 30
paste input "HOME_GH6137_10220_INSP_________CrystalClear_18_40_____C_20250929"
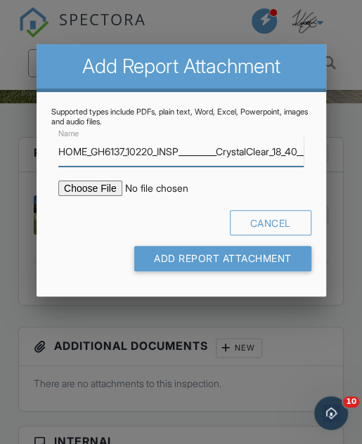
type input "HOME_GH6137_10220_INSP_________CrystalClear_18_40_____C_20250929"
click at [91, 193] on input "file" at bounding box center [165, 188] width 215 height 15
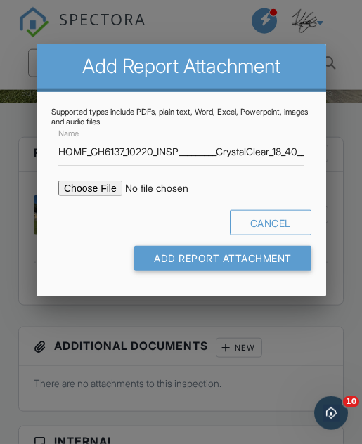
type input "C:\fakepath\HOME_GH6137_10220_INSP_________CrystalClear_18_40_____C_20250929.pdf"
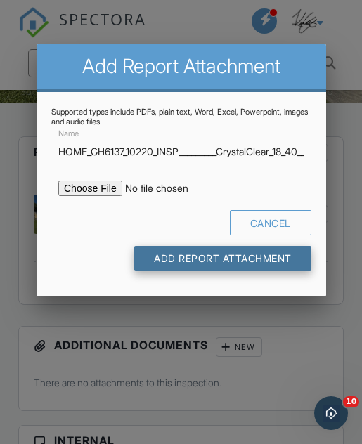
click at [258, 262] on input "Add Report Attachment" at bounding box center [222, 258] width 177 height 25
